Goal: Task Accomplishment & Management: Use online tool/utility

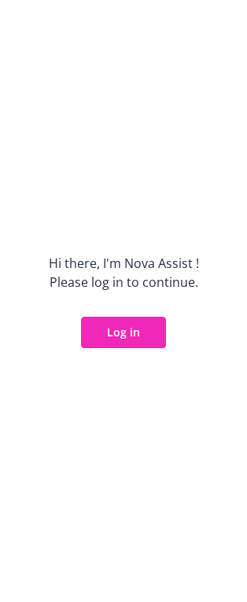
click at [129, 334] on button "Log in" at bounding box center [123, 332] width 85 height 31
